Goal: Task Accomplishment & Management: Manage account settings

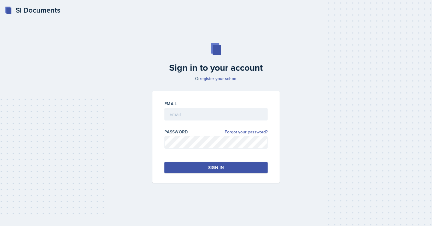
click at [173, 105] on label "Email" at bounding box center [170, 104] width 13 height 6
click at [173, 117] on input "email" at bounding box center [215, 114] width 103 height 13
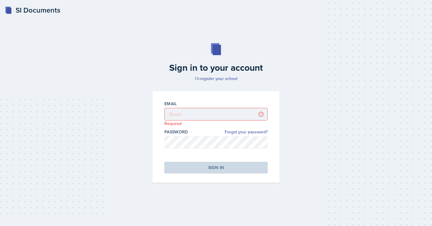
click at [12, 8] on div "SI Documents" at bounding box center [32, 10] width 55 height 11
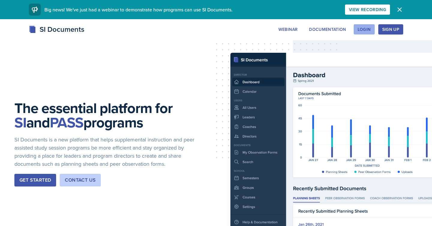
click at [368, 31] on div "Login" at bounding box center [363, 29] width 13 height 5
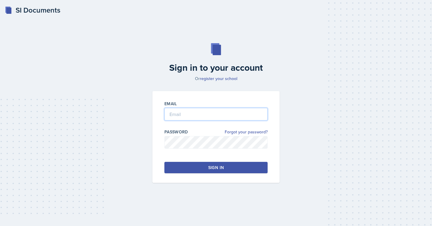
click at [215, 111] on input "email" at bounding box center [215, 114] width 103 height 13
type input "gianna.zoeller@gcs"
click at [262, 132] on link "Forgot your password?" at bounding box center [245, 132] width 43 height 6
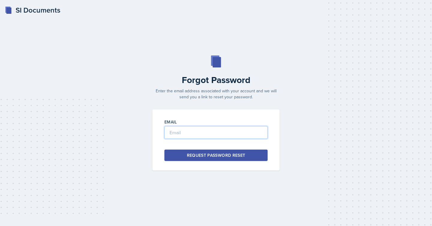
click at [234, 135] on input "email" at bounding box center [215, 132] width 103 height 13
type input "gianna_zoeller@gcsu.edu"
click at [242, 160] on button "Request Password Reset" at bounding box center [215, 155] width 103 height 11
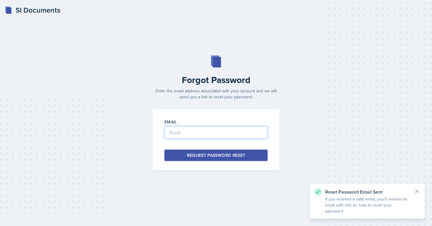
click at [221, 135] on input "email" at bounding box center [215, 132] width 103 height 13
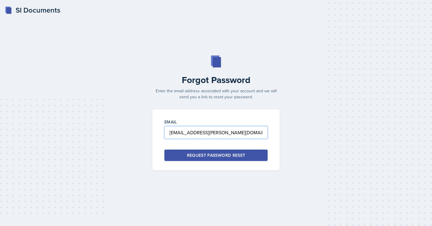
type input "[EMAIL_ADDRESS][PERSON_NAME][DOMAIN_NAME]"
click at [224, 154] on div "Request Password Reset" at bounding box center [216, 155] width 58 height 6
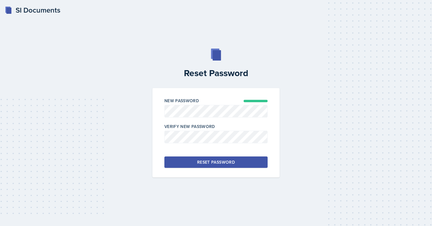
click at [174, 160] on button "Reset Password" at bounding box center [215, 161] width 103 height 11
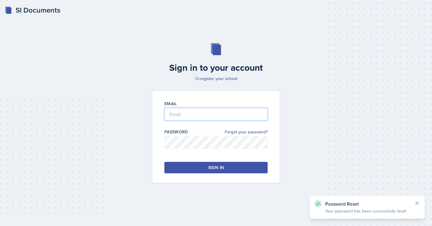
click at [175, 111] on input "email" at bounding box center [215, 114] width 103 height 13
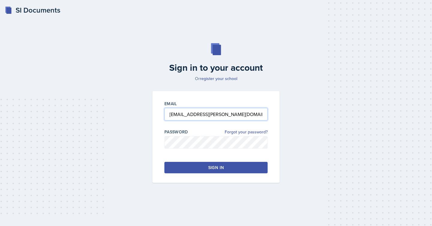
click at [187, 113] on input "[EMAIL_ADDRESS][PERSON_NAME][DOMAIN_NAME]" at bounding box center [215, 114] width 103 height 13
type input "[EMAIL_ADDRESS][PERSON_NAME][DOMAIN_NAME]"
